Goal: Information Seeking & Learning: Understand process/instructions

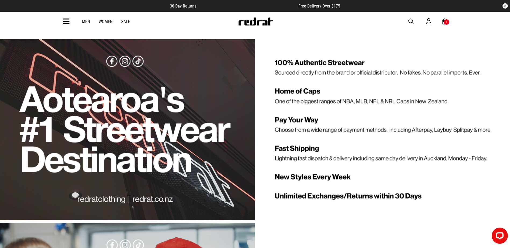
scroll to position [1049, 0]
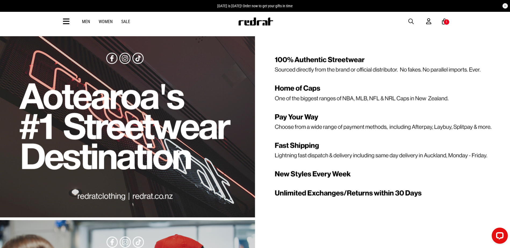
click at [420, 189] on div "1 / 1" at bounding box center [255, 126] width 510 height 181
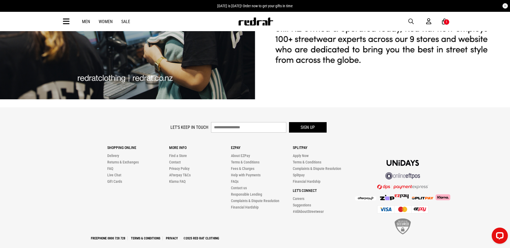
scroll to position [1352, 0]
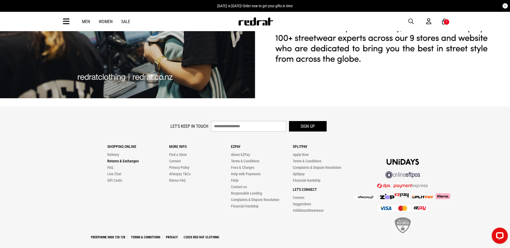
click at [132, 159] on link "Returns & Exchanges" at bounding box center [122, 161] width 31 height 4
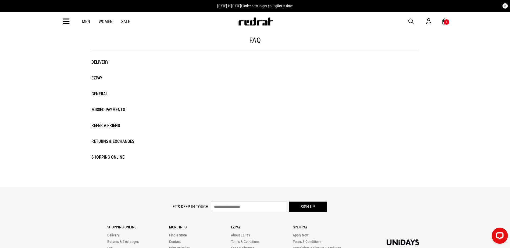
click at [100, 141] on li "Returns & Exchanges" at bounding box center [120, 142] width 58 height 8
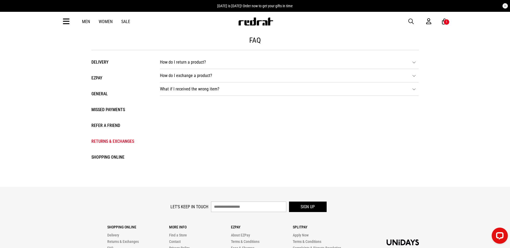
click at [415, 63] on icon at bounding box center [414, 62] width 4 height 4
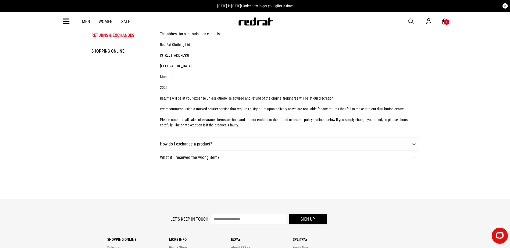
scroll to position [108, 0]
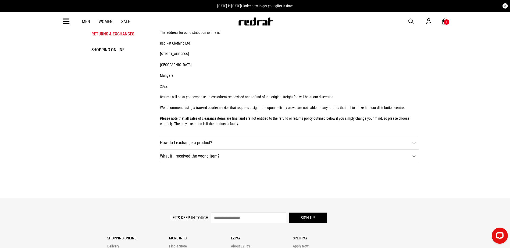
click at [241, 140] on li "How do I exchange a product? If you have placed an order through our website or…" at bounding box center [289, 142] width 259 height 13
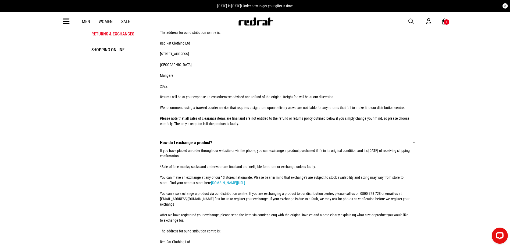
drag, startPoint x: 286, startPoint y: 143, endPoint x: 329, endPoint y: 172, distance: 52.0
click at [287, 145] on div "If you have placed an order through our website or via the phone, you can excha…" at bounding box center [285, 238] width 251 height 186
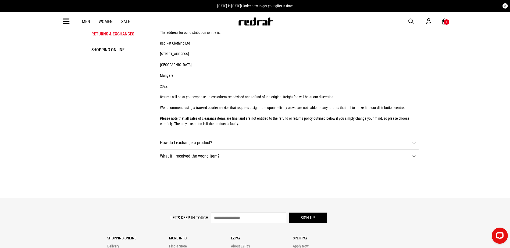
click at [214, 137] on li "How do I exchange a product? If you have placed an order through our website or…" at bounding box center [289, 142] width 259 height 13
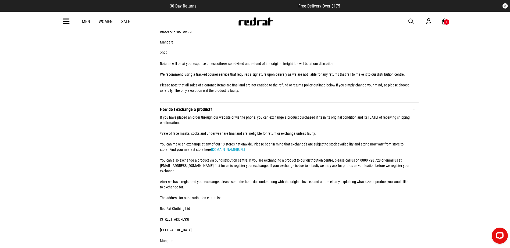
scroll to position [215, 0]
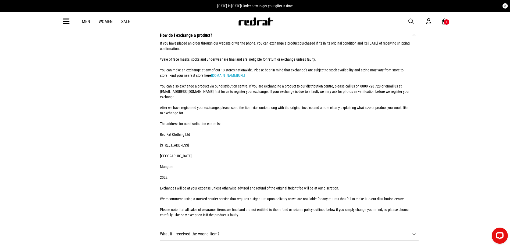
drag, startPoint x: 252, startPoint y: 155, endPoint x: 465, endPoint y: 122, distance: 216.0
click at [465, 122] on div "FAQ Returns & Exchanges Delivery EZPAY General Missed Payments Refer a Friend R…" at bounding box center [255, 35] width 510 height 439
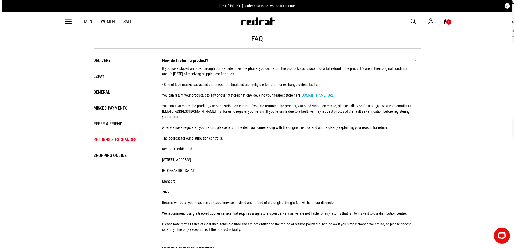
scroll to position [0, 0]
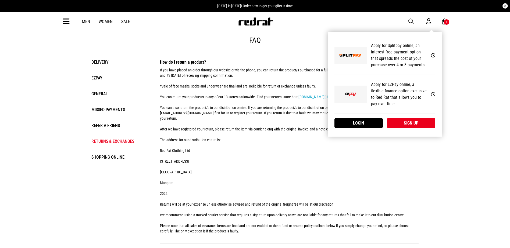
click at [412, 32] on div "My Account Apply for Splitpay online, an interest free payment option that spre…" at bounding box center [385, 84] width 114 height 105
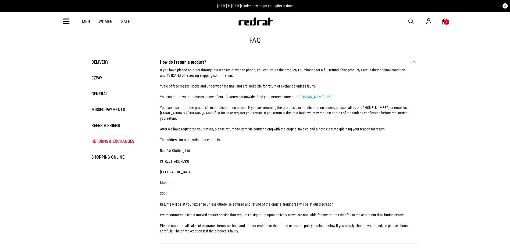
click at [413, 20] on span "button" at bounding box center [410, 21] width 5 height 6
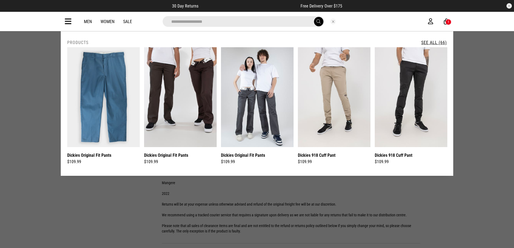
type input "**********"
click at [314, 17] on button "submit" at bounding box center [318, 21] width 9 height 9
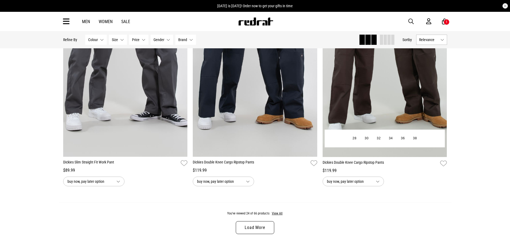
scroll to position [1694, 0]
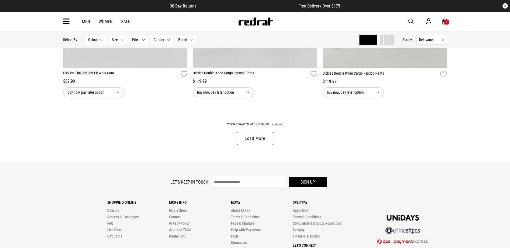
click at [278, 127] on button "View All" at bounding box center [277, 124] width 11 height 5
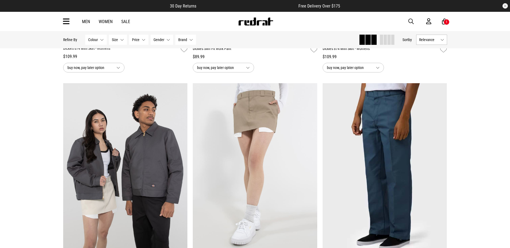
scroll to position [1928, 0]
